Goal: Task Accomplishment & Management: Use online tool/utility

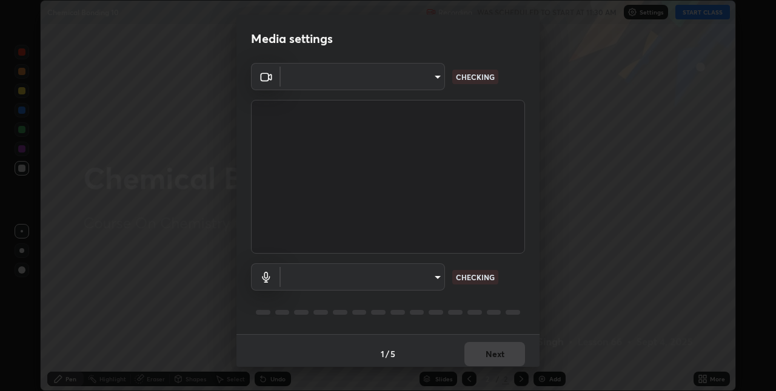
scroll to position [6, 0]
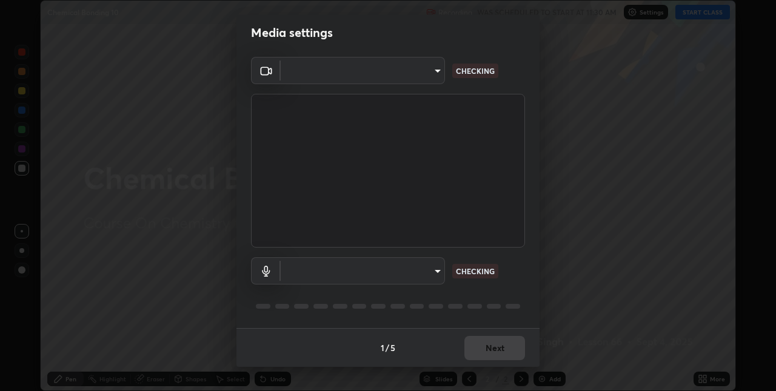
type input "280048489f4aceaa7dd929c42ae46e7d7a1038740bc9fc22ad0932e52b0860f8"
click at [365, 273] on body "Erase all Chemical Bonding 10 Recording WAS SCHEDULED TO START AT 11:30 AM Sett…" at bounding box center [388, 195] width 776 height 391
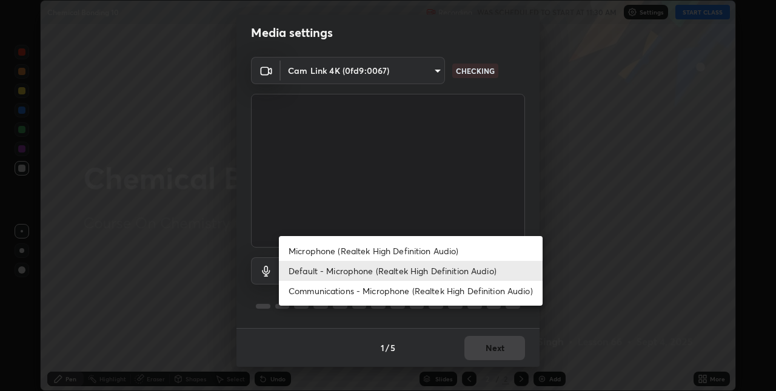
click at [338, 250] on li "Microphone (Realtek High Definition Audio)" at bounding box center [411, 251] width 264 height 20
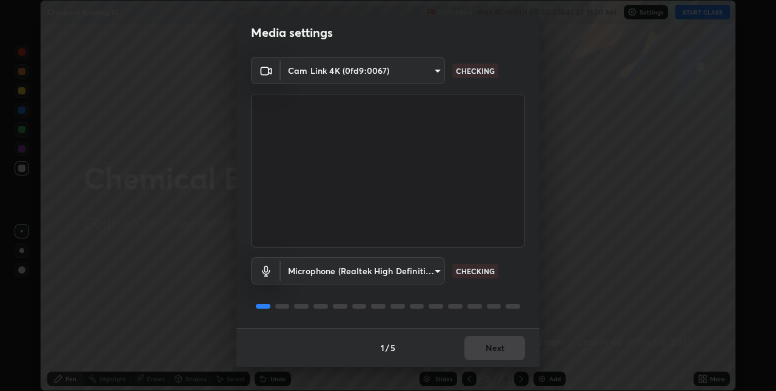
click at [348, 275] on body "Erase all Chemical Bonding 10 Recording WAS SCHEDULED TO START AT 11:30 AM Sett…" at bounding box center [388, 195] width 776 height 391
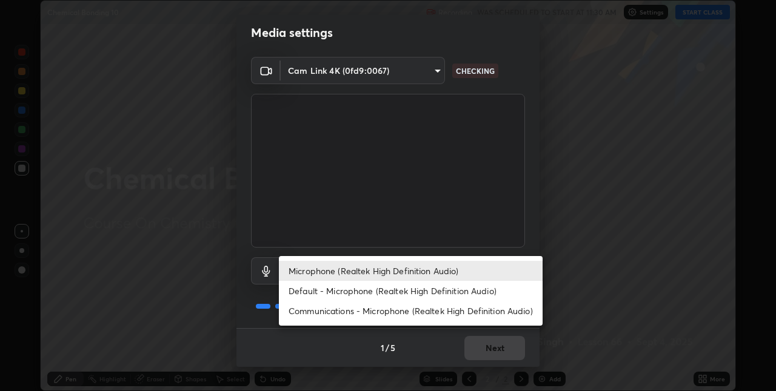
click at [324, 297] on li "Default - Microphone (Realtek High Definition Audio)" at bounding box center [411, 291] width 264 height 20
type input "default"
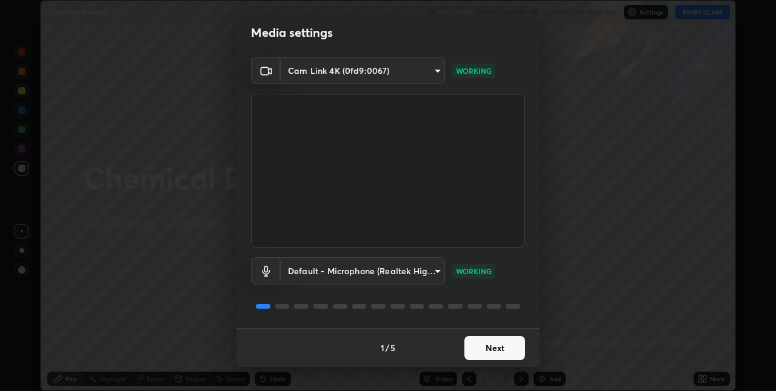
click at [485, 347] on button "Next" at bounding box center [494, 348] width 61 height 24
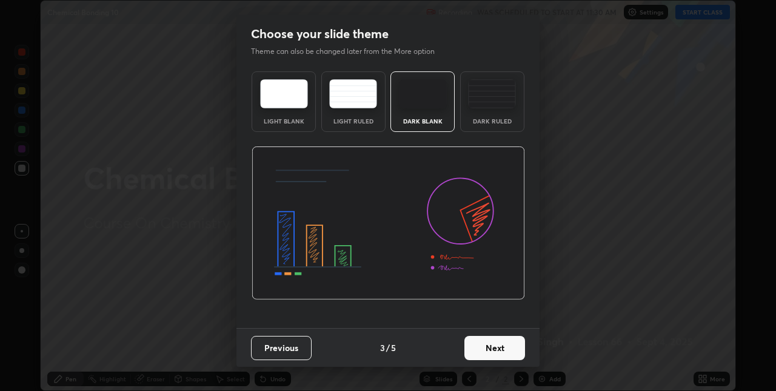
click at [494, 350] on button "Next" at bounding box center [494, 348] width 61 height 24
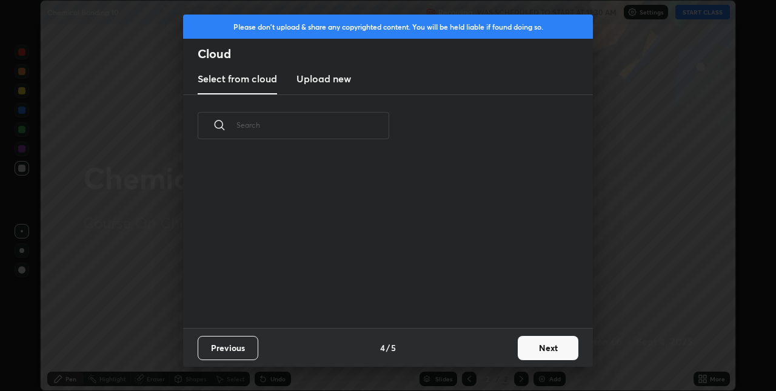
click at [518, 349] on button "Next" at bounding box center [548, 348] width 61 height 24
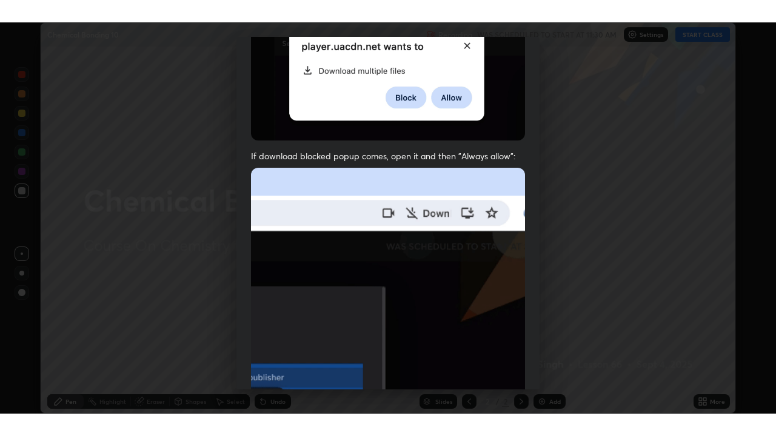
scroll to position [253, 0]
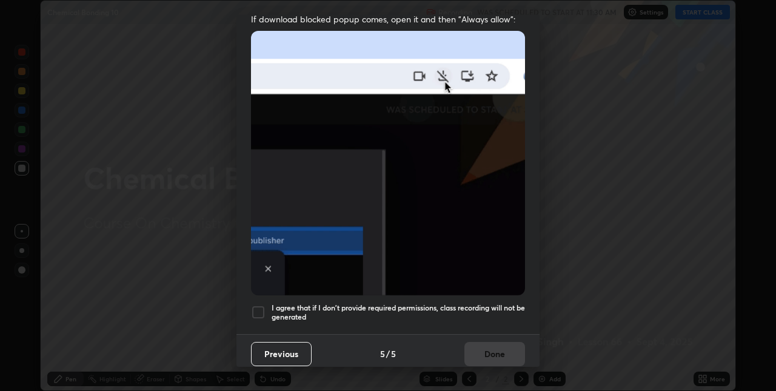
click at [258, 305] on div at bounding box center [258, 312] width 15 height 15
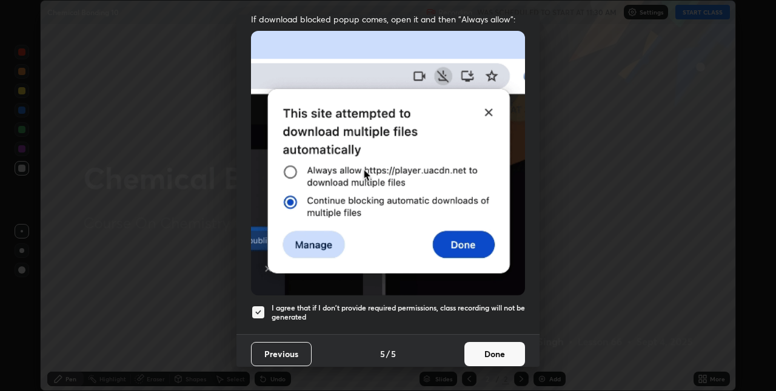
click at [491, 354] on button "Done" at bounding box center [494, 354] width 61 height 24
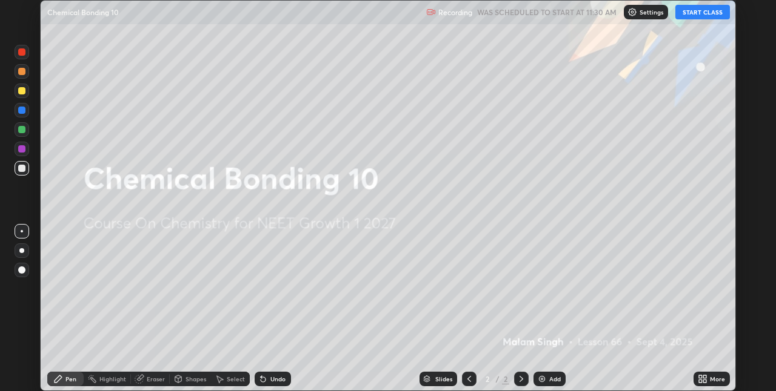
click at [704, 13] on button "START CLASS" at bounding box center [702, 12] width 55 height 15
click at [701, 379] on icon at bounding box center [702, 380] width 10 height 10
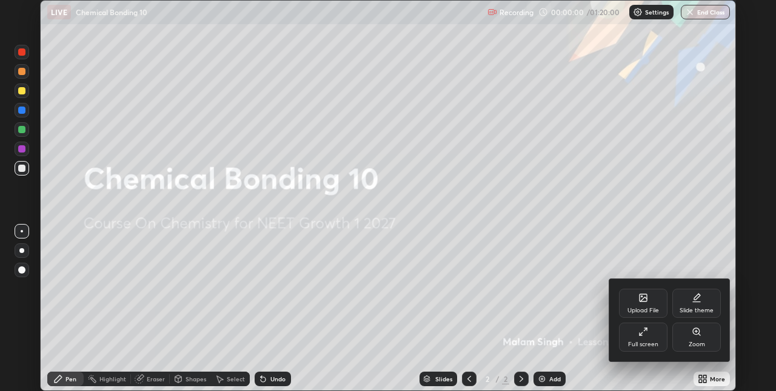
click at [643, 335] on icon at bounding box center [643, 332] width 10 height 10
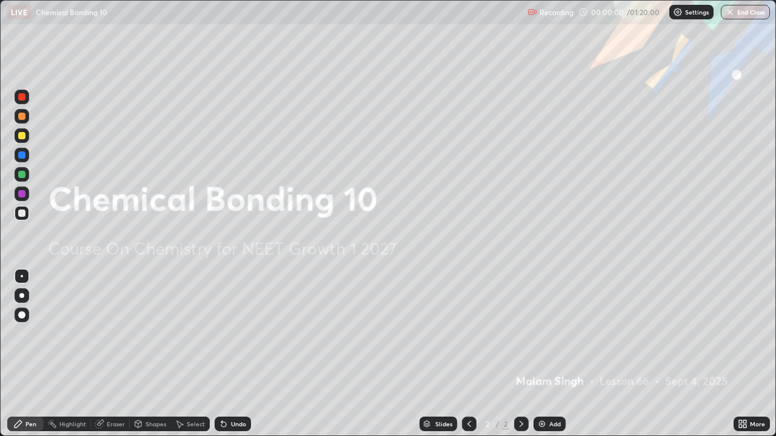
scroll to position [436, 776]
click at [542, 391] on img at bounding box center [542, 424] width 10 height 10
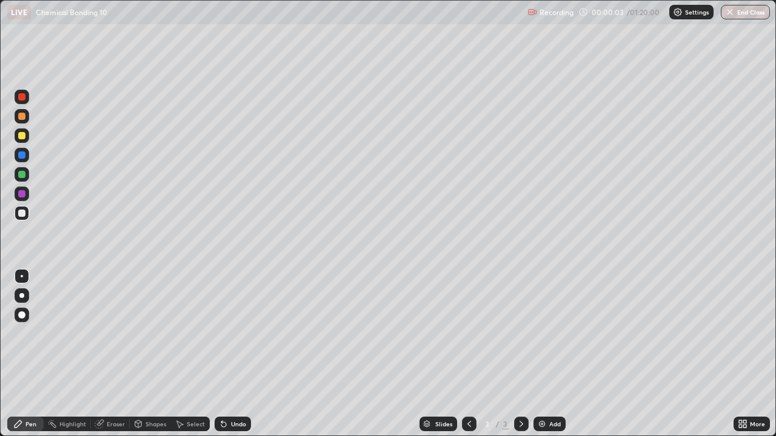
click at [22, 296] on div at bounding box center [21, 295] width 5 height 5
click at [20, 119] on div at bounding box center [21, 116] width 7 height 7
click at [153, 391] on div "Shapes" at bounding box center [155, 424] width 21 height 6
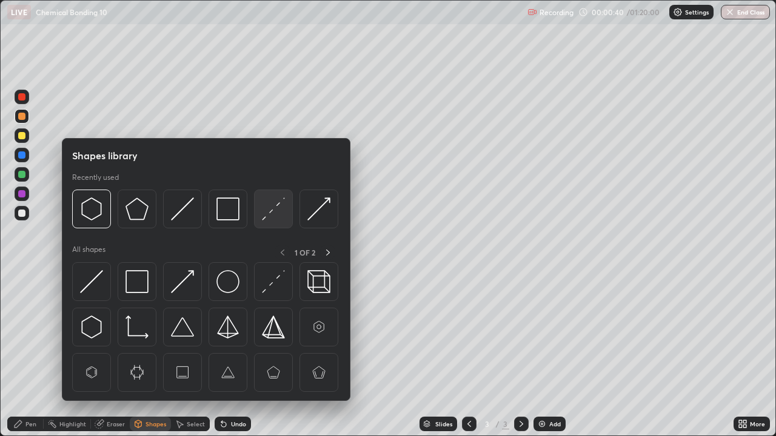
click at [273, 210] on img at bounding box center [273, 209] width 23 height 23
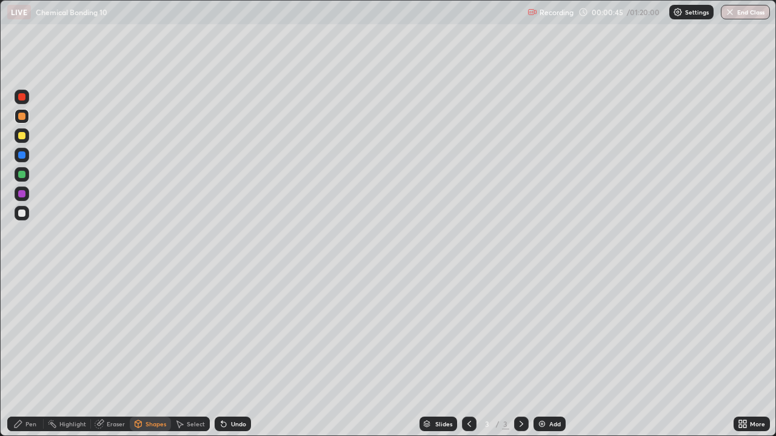
click at [30, 391] on div "Pen" at bounding box center [30, 424] width 11 height 6
click at [22, 216] on div at bounding box center [21, 213] width 7 height 7
click at [156, 391] on div "Shapes" at bounding box center [155, 424] width 21 height 6
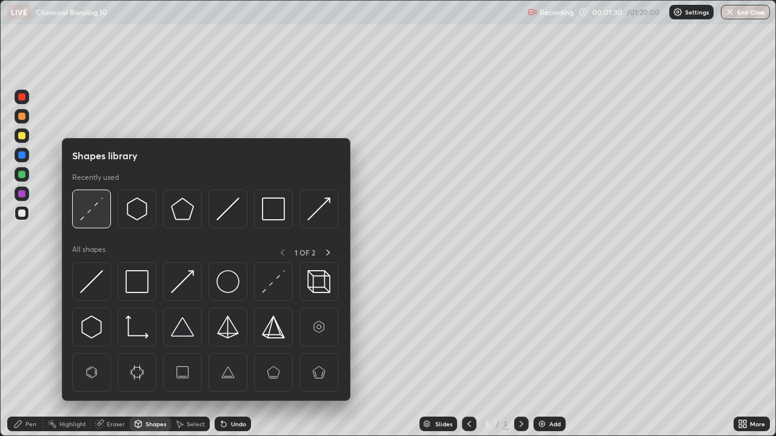
click at [92, 211] on img at bounding box center [91, 209] width 23 height 23
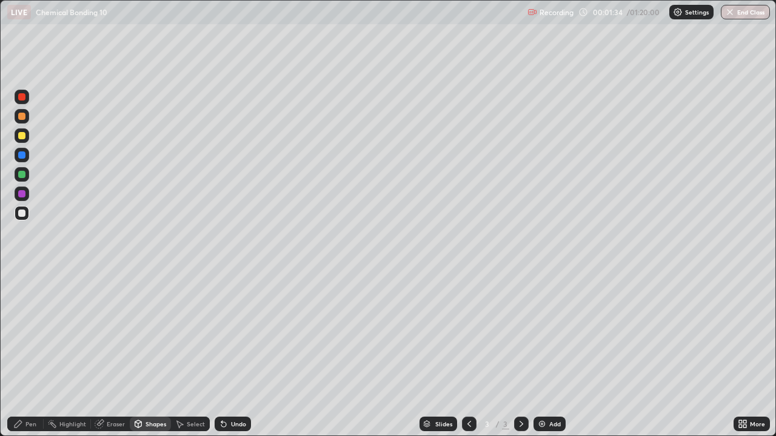
click at [28, 391] on div "Pen" at bounding box center [30, 424] width 11 height 6
click at [20, 194] on div at bounding box center [21, 193] width 7 height 7
click at [533, 391] on div "Add" at bounding box center [549, 424] width 32 height 15
click at [21, 116] on div at bounding box center [21, 116] width 7 height 7
click at [147, 391] on div "Shapes" at bounding box center [150, 424] width 41 height 15
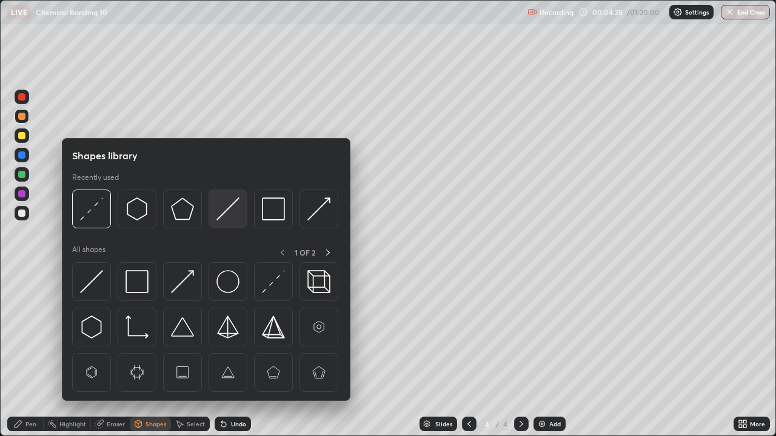
click at [229, 205] on img at bounding box center [227, 209] width 23 height 23
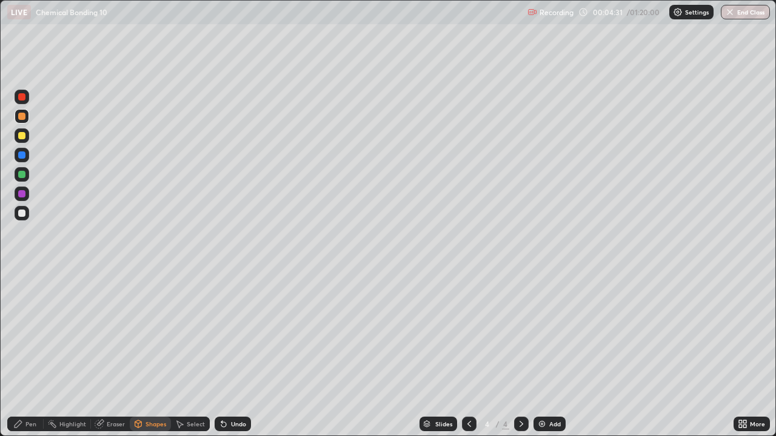
click at [30, 391] on div "Pen" at bounding box center [30, 424] width 11 height 6
click at [19, 215] on div at bounding box center [21, 213] width 7 height 7
click at [21, 135] on div at bounding box center [21, 135] width 7 height 7
click at [21, 213] on div at bounding box center [21, 213] width 7 height 7
click at [20, 208] on div at bounding box center [22, 213] width 15 height 15
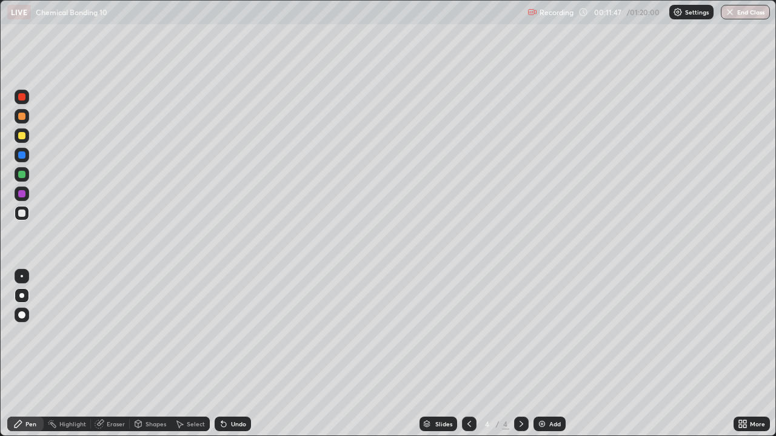
click at [541, 391] on img at bounding box center [542, 424] width 10 height 10
click at [21, 134] on div at bounding box center [21, 135] width 7 height 7
click at [24, 219] on div at bounding box center [22, 213] width 15 height 15
click at [110, 391] on div "Eraser" at bounding box center [110, 424] width 39 height 15
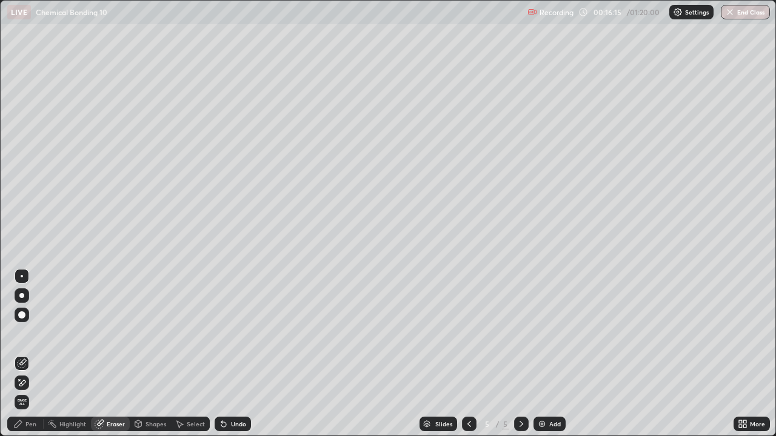
click at [31, 391] on div "Pen" at bounding box center [30, 424] width 11 height 6
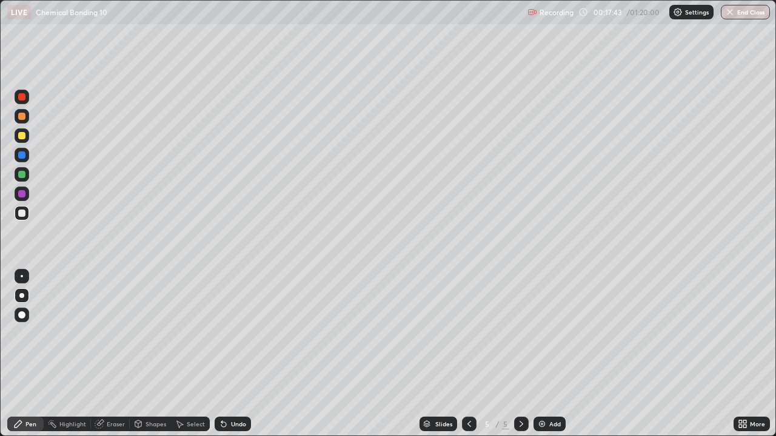
click at [24, 139] on div at bounding box center [21, 135] width 7 height 7
click at [21, 219] on div at bounding box center [22, 213] width 15 height 15
click at [23, 150] on div at bounding box center [22, 155] width 15 height 15
click at [19, 219] on div at bounding box center [22, 213] width 15 height 15
click at [545, 391] on img at bounding box center [542, 424] width 10 height 10
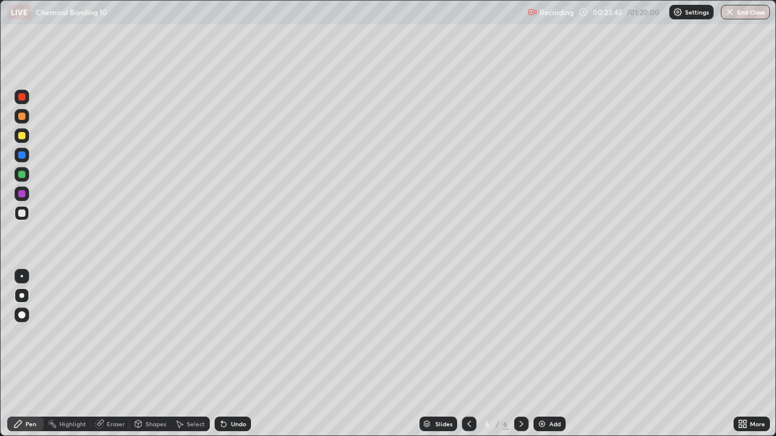
click at [21, 138] on div at bounding box center [21, 135] width 7 height 7
click at [21, 213] on div at bounding box center [21, 213] width 7 height 7
click at [16, 178] on div at bounding box center [22, 174] width 15 height 15
click at [22, 316] on div at bounding box center [21, 314] width 7 height 7
click at [21, 218] on div at bounding box center [22, 213] width 15 height 15
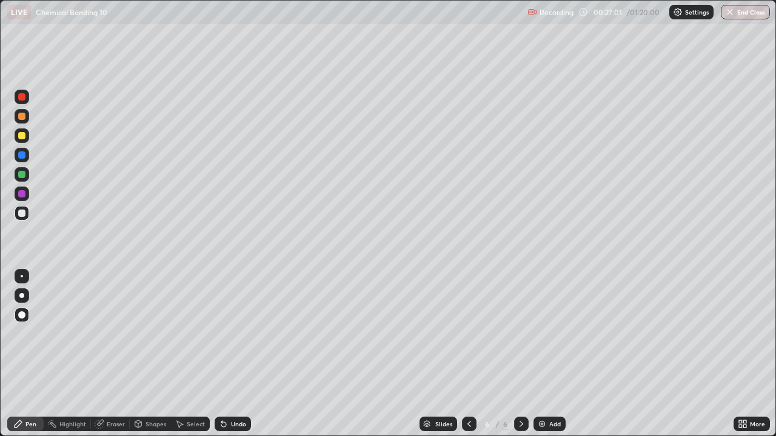
click at [21, 296] on div at bounding box center [21, 295] width 5 height 5
click at [16, 123] on div at bounding box center [22, 116] width 15 height 19
click at [17, 218] on div at bounding box center [22, 213] width 15 height 15
click at [542, 391] on img at bounding box center [542, 424] width 10 height 10
click at [16, 138] on div at bounding box center [22, 135] width 15 height 15
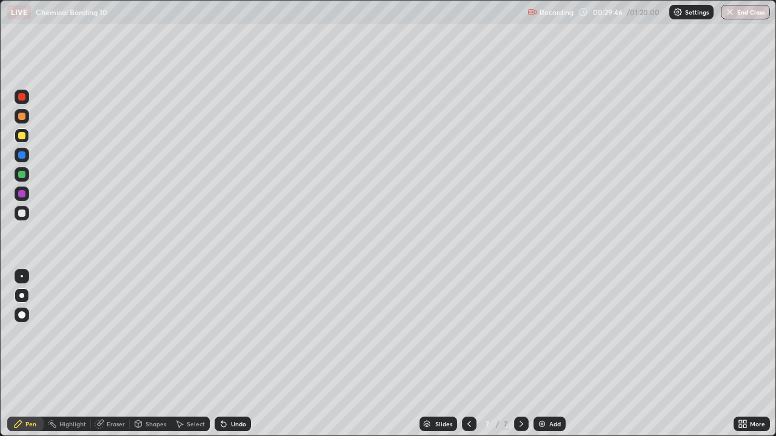
click at [21, 215] on div at bounding box center [21, 213] width 7 height 7
click at [468, 391] on icon at bounding box center [469, 424] width 10 height 10
click at [520, 391] on icon at bounding box center [521, 424] width 10 height 10
click at [541, 391] on img at bounding box center [542, 424] width 10 height 10
click at [16, 121] on div at bounding box center [22, 116] width 15 height 15
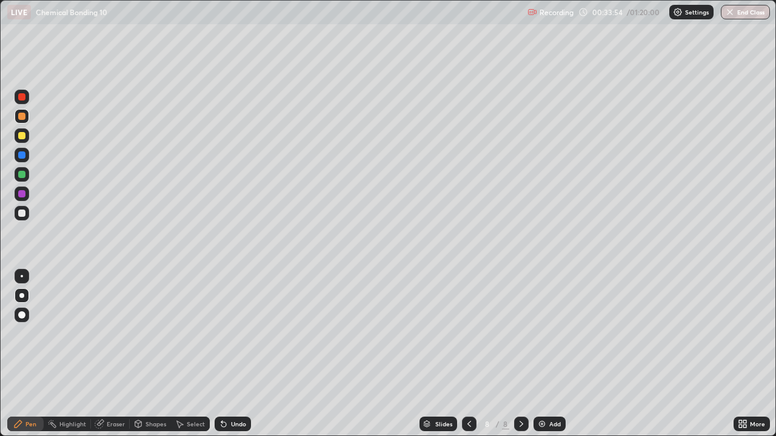
click at [21, 215] on div at bounding box center [21, 213] width 7 height 7
click at [227, 391] on div "Undo" at bounding box center [233, 424] width 36 height 15
click at [228, 391] on div "Undo" at bounding box center [233, 424] width 36 height 15
click at [236, 391] on div "Undo" at bounding box center [238, 424] width 15 height 6
click at [24, 119] on div at bounding box center [22, 116] width 15 height 15
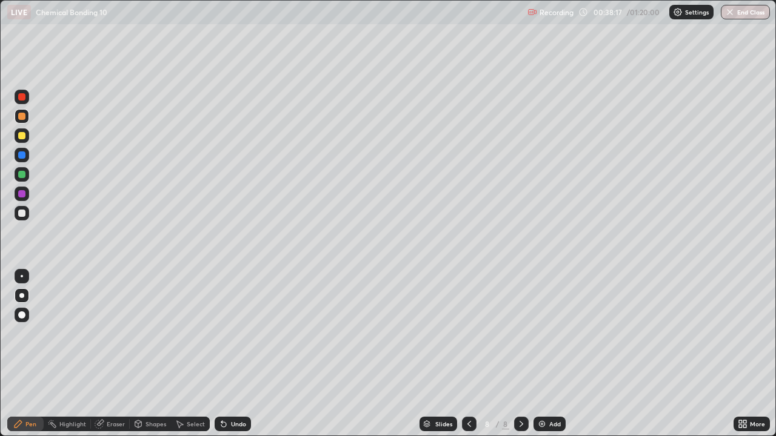
click at [25, 220] on div at bounding box center [22, 213] width 15 height 15
click at [538, 391] on img at bounding box center [542, 424] width 10 height 10
click at [191, 391] on div "Select" at bounding box center [196, 424] width 18 height 6
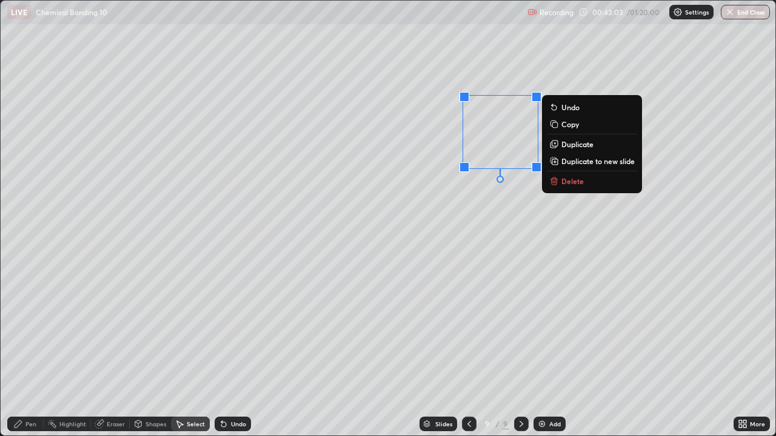
click at [570, 179] on p "Delete" at bounding box center [572, 181] width 22 height 10
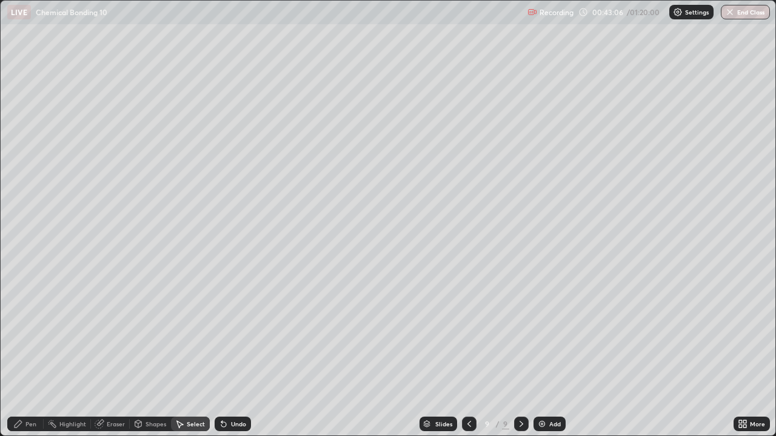
click at [24, 391] on div "Pen" at bounding box center [25, 424] width 36 height 15
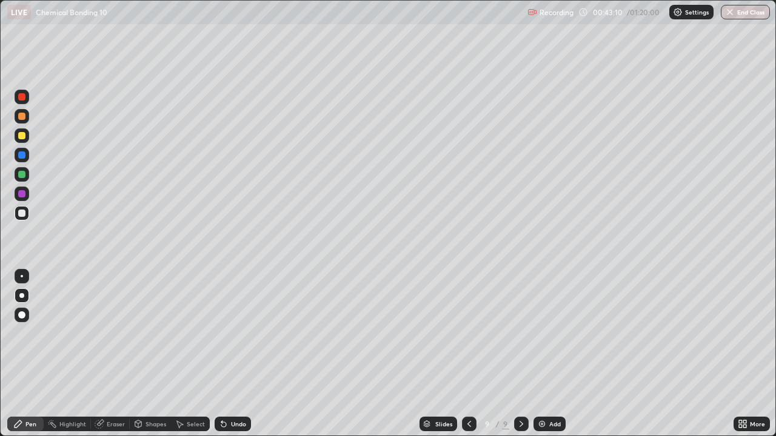
click at [21, 117] on div at bounding box center [21, 116] width 7 height 7
click at [18, 140] on div at bounding box center [22, 135] width 15 height 15
click at [21, 213] on div at bounding box center [21, 213] width 7 height 7
click at [20, 160] on div at bounding box center [22, 155] width 15 height 15
click at [22, 215] on div at bounding box center [21, 213] width 7 height 7
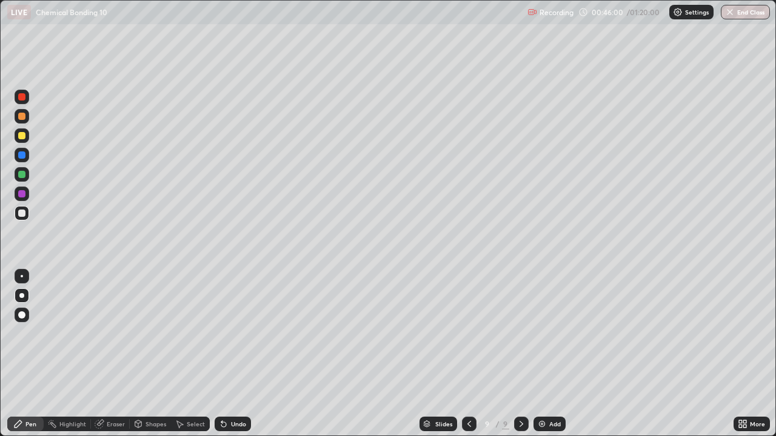
click at [24, 150] on div at bounding box center [22, 155] width 15 height 15
click at [119, 391] on div "Eraser" at bounding box center [116, 424] width 18 height 6
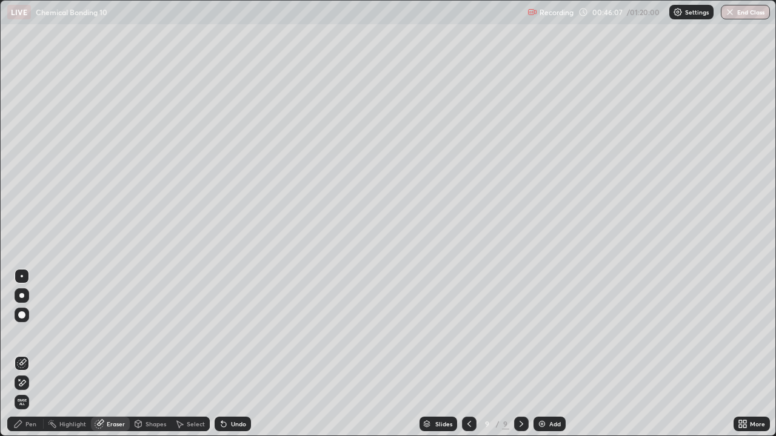
click at [32, 391] on div "Pen" at bounding box center [30, 424] width 11 height 6
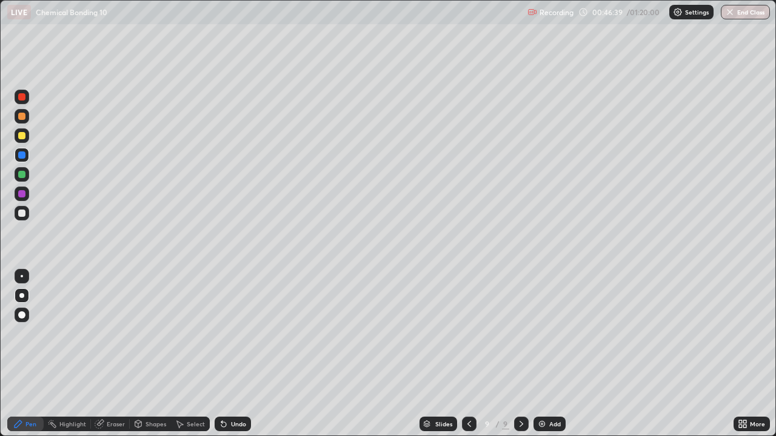
click at [21, 179] on div at bounding box center [22, 174] width 15 height 15
click at [18, 174] on div at bounding box center [21, 174] width 7 height 7
click at [21, 215] on div at bounding box center [21, 213] width 7 height 7
click at [22, 181] on div at bounding box center [22, 174] width 15 height 15
click at [16, 136] on div at bounding box center [22, 135] width 15 height 15
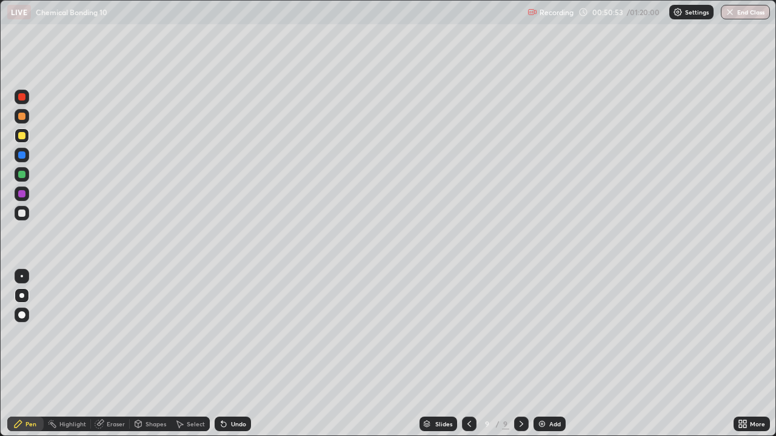
click at [21, 214] on div at bounding box center [21, 213] width 7 height 7
click at [27, 112] on div at bounding box center [22, 116] width 15 height 15
click at [541, 391] on img at bounding box center [542, 424] width 10 height 10
click at [468, 391] on div at bounding box center [468, 424] width 15 height 15
click at [22, 219] on div at bounding box center [22, 213] width 15 height 15
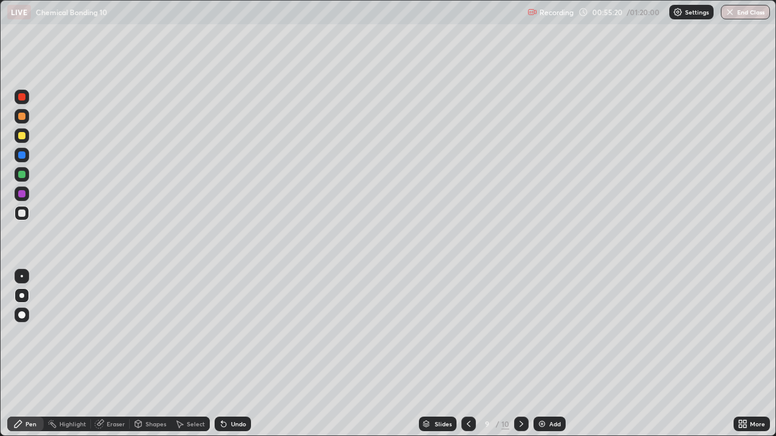
click at [105, 391] on div "Eraser" at bounding box center [110, 424] width 39 height 15
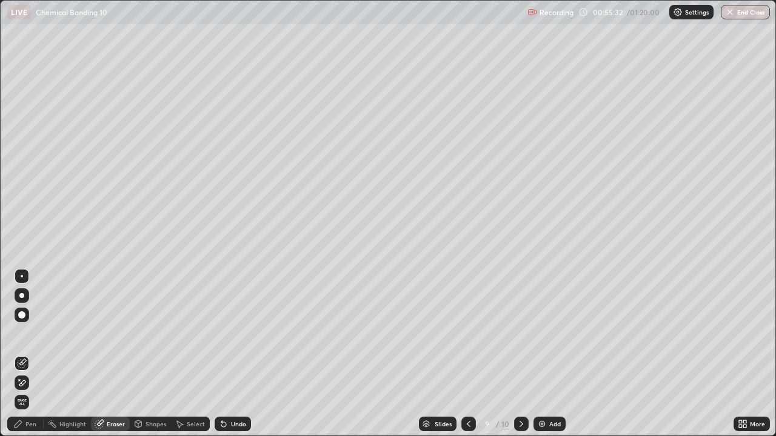
click at [32, 391] on div "Pen" at bounding box center [30, 424] width 11 height 6
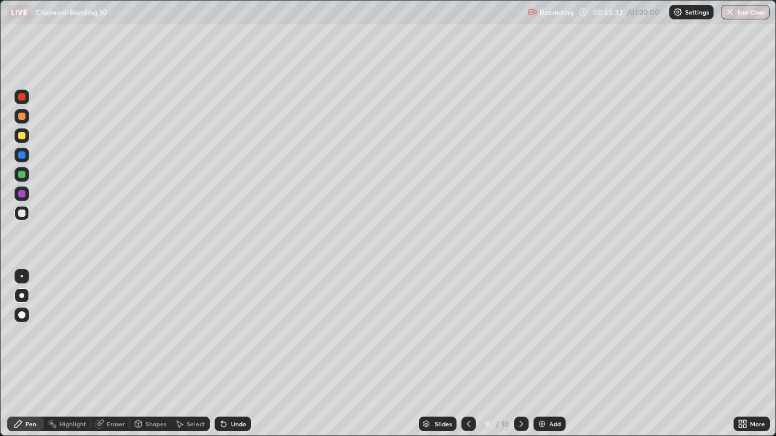
click at [22, 218] on div at bounding box center [22, 213] width 15 height 15
click at [107, 391] on div "Eraser" at bounding box center [116, 424] width 18 height 6
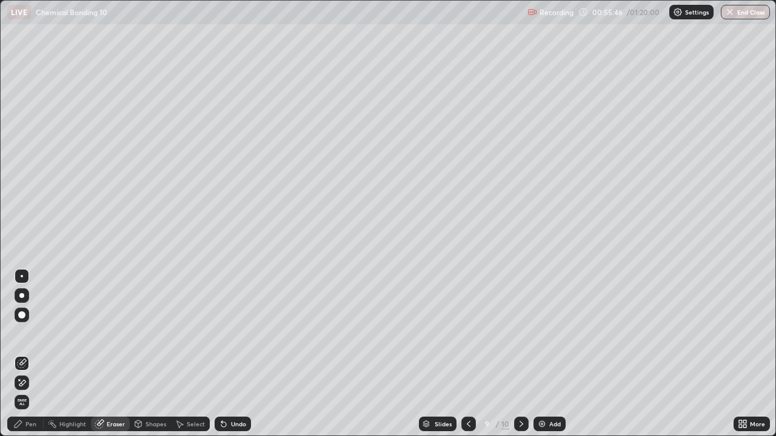
click at [25, 391] on div "Pen" at bounding box center [30, 424] width 11 height 6
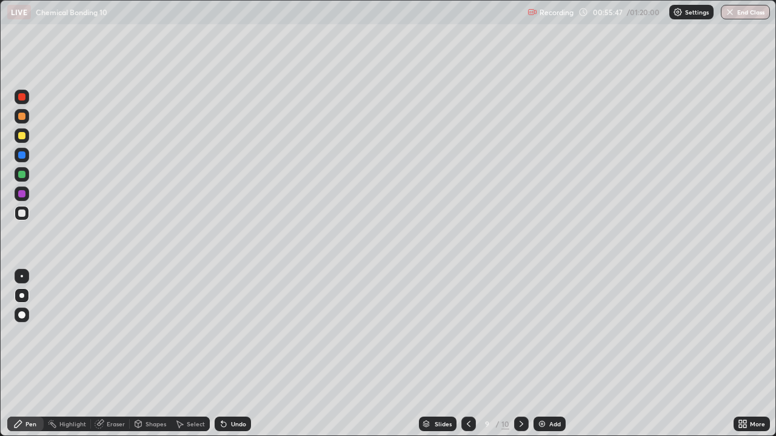
click at [22, 175] on div at bounding box center [21, 174] width 7 height 7
click at [520, 391] on icon at bounding box center [521, 424] width 4 height 6
click at [520, 391] on icon at bounding box center [521, 424] width 10 height 10
click at [527, 391] on div at bounding box center [521, 424] width 15 height 15
click at [24, 210] on div at bounding box center [21, 213] width 7 height 7
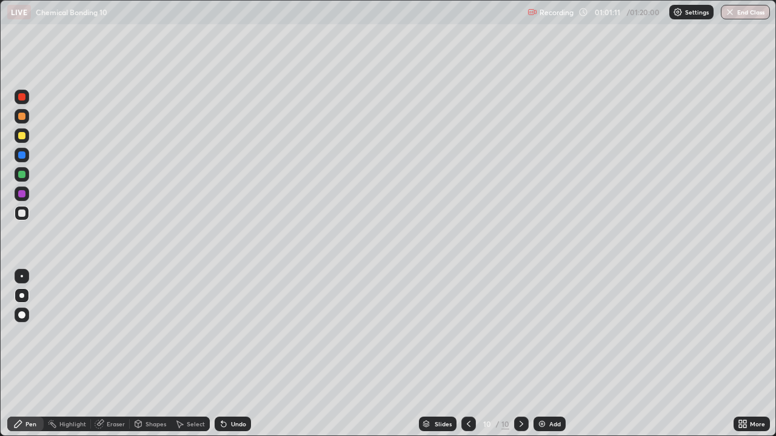
click at [467, 391] on icon at bounding box center [469, 424] width 10 height 10
click at [520, 391] on icon at bounding box center [521, 424] width 10 height 10
click at [22, 136] on div at bounding box center [21, 135] width 7 height 7
click at [467, 391] on icon at bounding box center [469, 424] width 10 height 10
click at [520, 391] on icon at bounding box center [521, 424] width 10 height 10
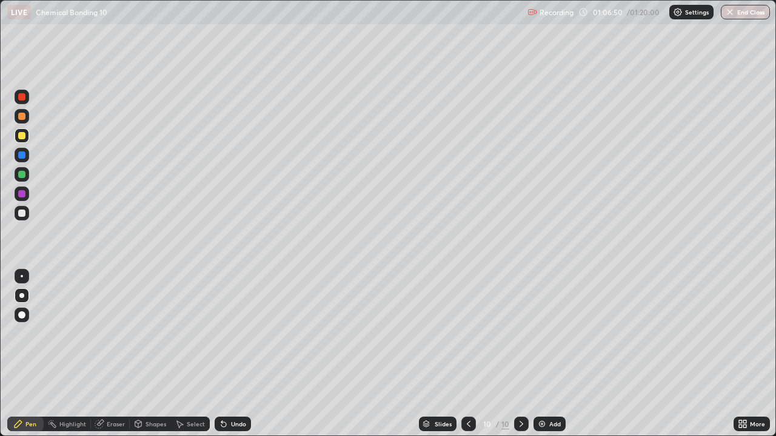
click at [16, 218] on div at bounding box center [22, 213] width 15 height 15
click at [545, 391] on img at bounding box center [542, 424] width 10 height 10
click at [18, 117] on div at bounding box center [21, 116] width 7 height 7
click at [21, 138] on div at bounding box center [21, 135] width 7 height 7
click at [21, 213] on div at bounding box center [21, 213] width 7 height 7
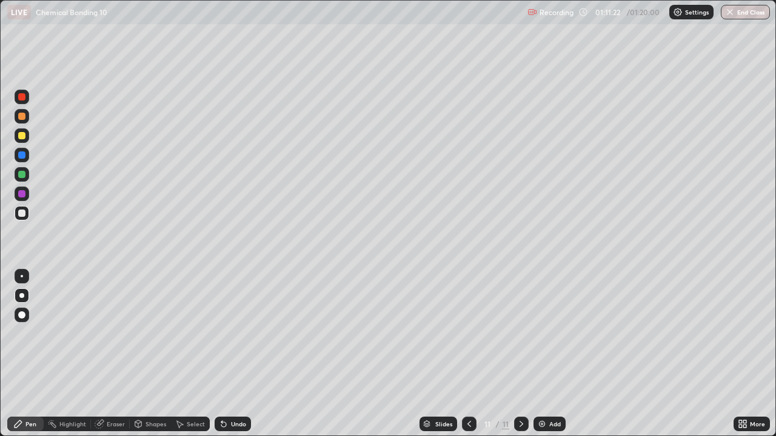
click at [24, 148] on div at bounding box center [22, 155] width 15 height 15
click at [20, 220] on div at bounding box center [22, 213] width 15 height 15
click at [468, 391] on icon at bounding box center [469, 424] width 4 height 6
click at [468, 391] on icon at bounding box center [469, 424] width 10 height 10
click at [520, 391] on icon at bounding box center [521, 424] width 10 height 10
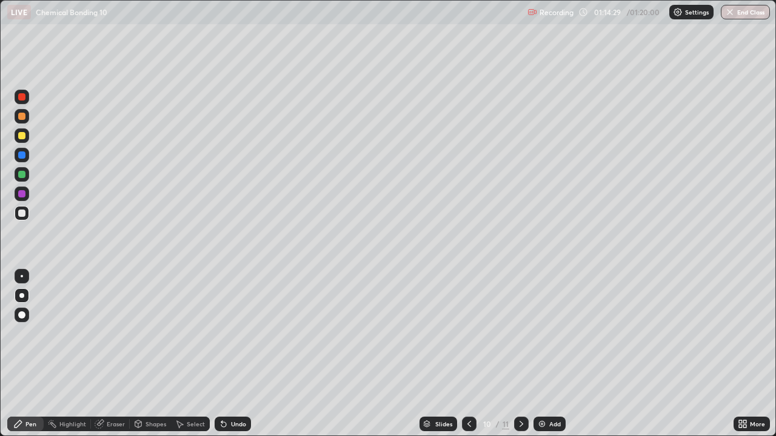
click at [520, 391] on icon at bounding box center [521, 424] width 4 height 6
click at [519, 391] on div at bounding box center [521, 424] width 15 height 15
click at [743, 10] on button "End Class" at bounding box center [746, 12] width 48 height 15
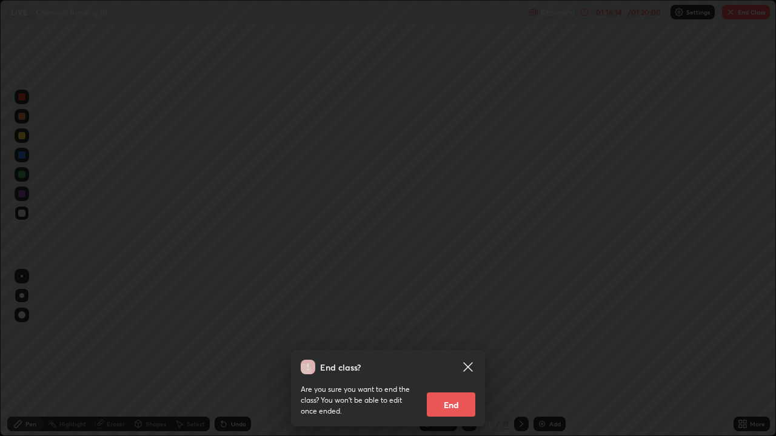
click at [459, 391] on button "End" at bounding box center [451, 405] width 48 height 24
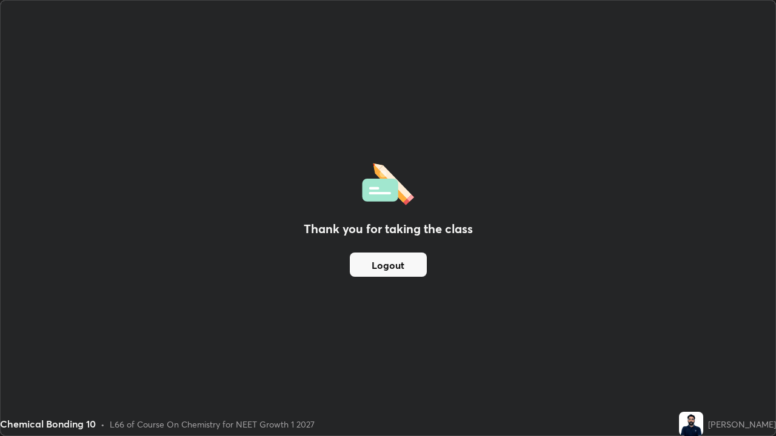
click at [404, 268] on button "Logout" at bounding box center [388, 265] width 77 height 24
click at [408, 268] on button "Logout" at bounding box center [388, 265] width 77 height 24
